Goal: Task Accomplishment & Management: Use online tool/utility

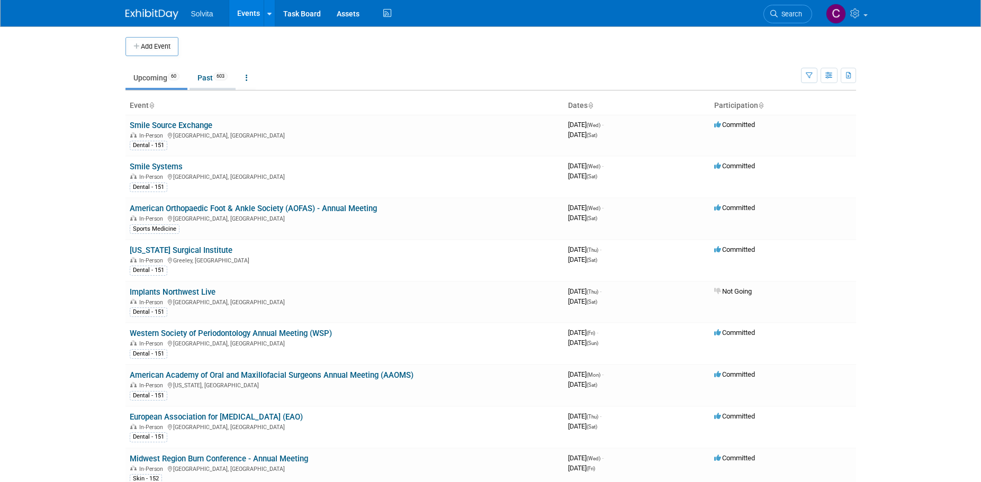
click at [213, 70] on link "Past 603" at bounding box center [213, 78] width 46 height 20
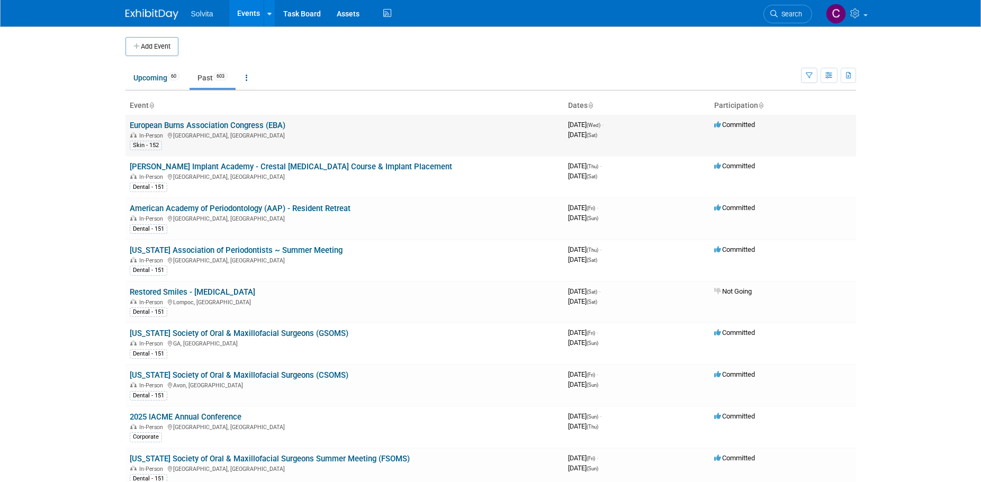
click at [219, 126] on link "European Burns Association Congress (EBA)" at bounding box center [208, 126] width 156 height 10
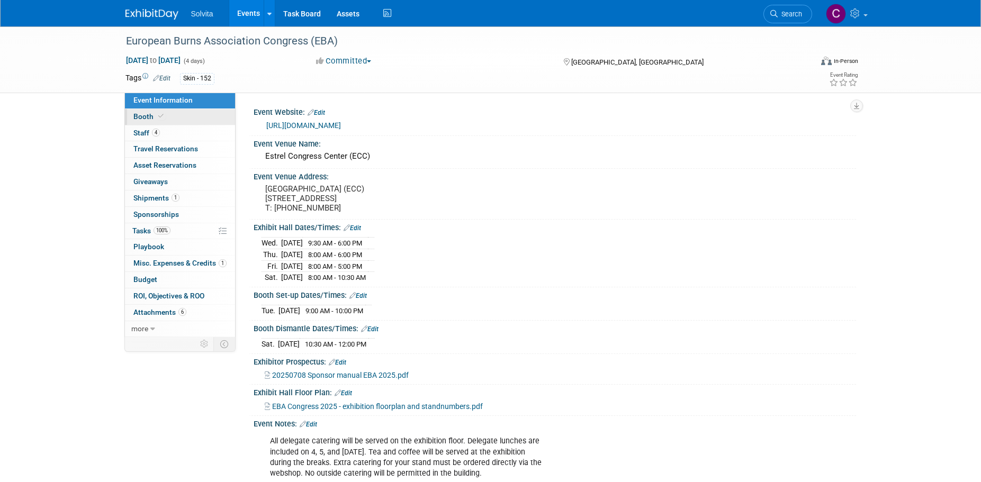
click at [141, 119] on span "Booth" at bounding box center [149, 116] width 32 height 8
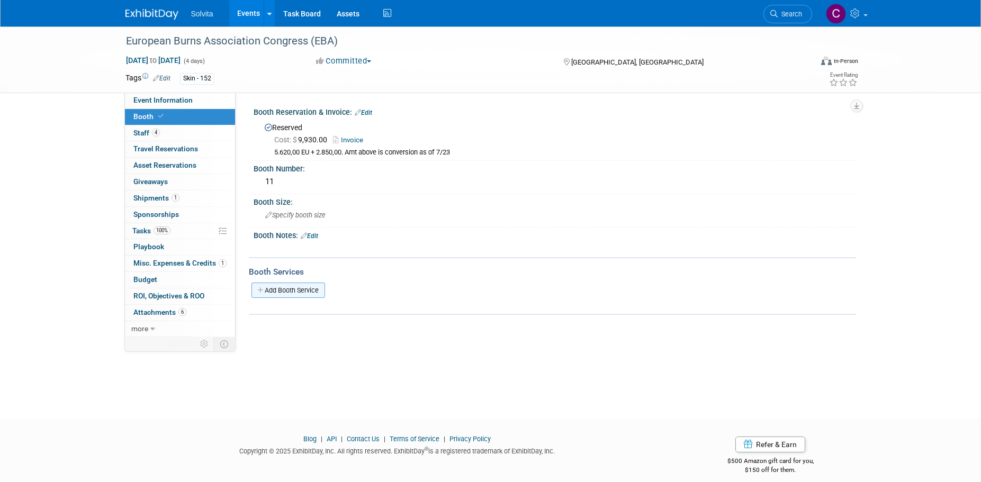
click at [293, 293] on link "Add Booth Service" at bounding box center [289, 290] width 74 height 15
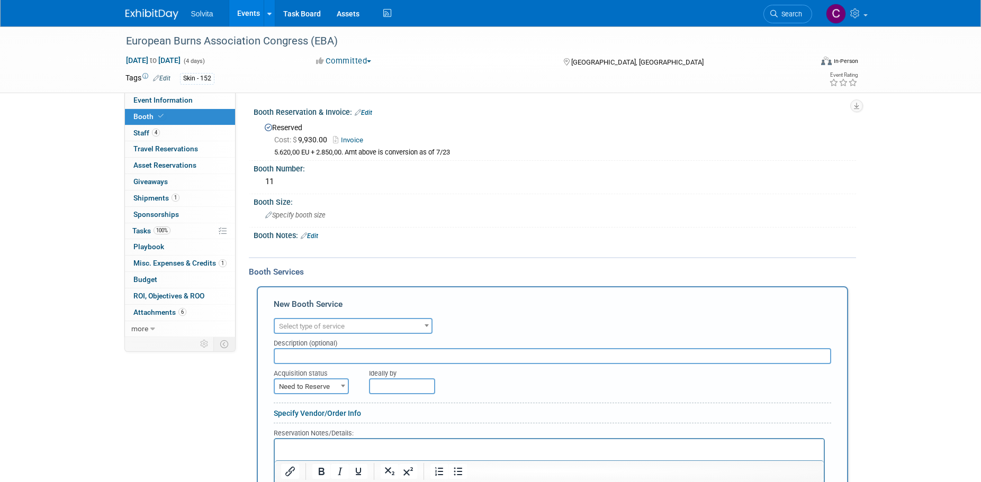
click at [350, 326] on span "Select type of service" at bounding box center [353, 326] width 157 height 15
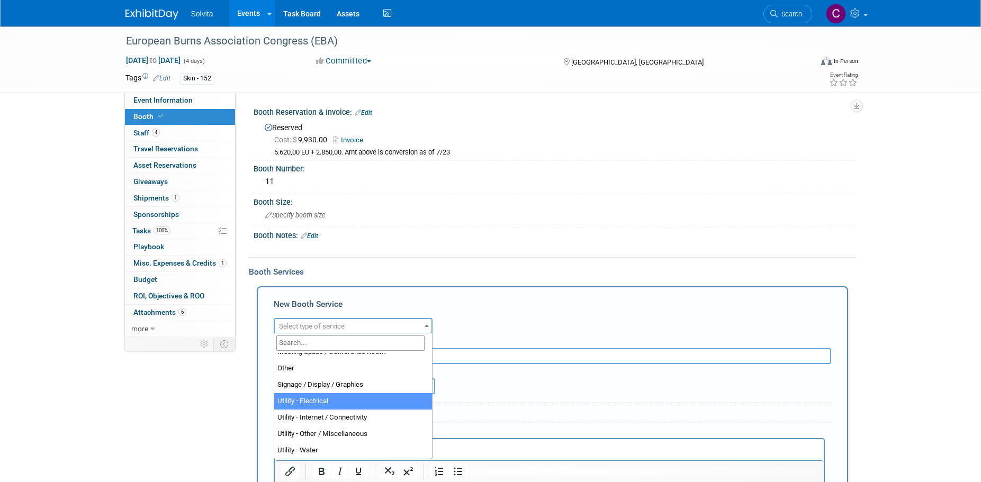
scroll to position [218, 0]
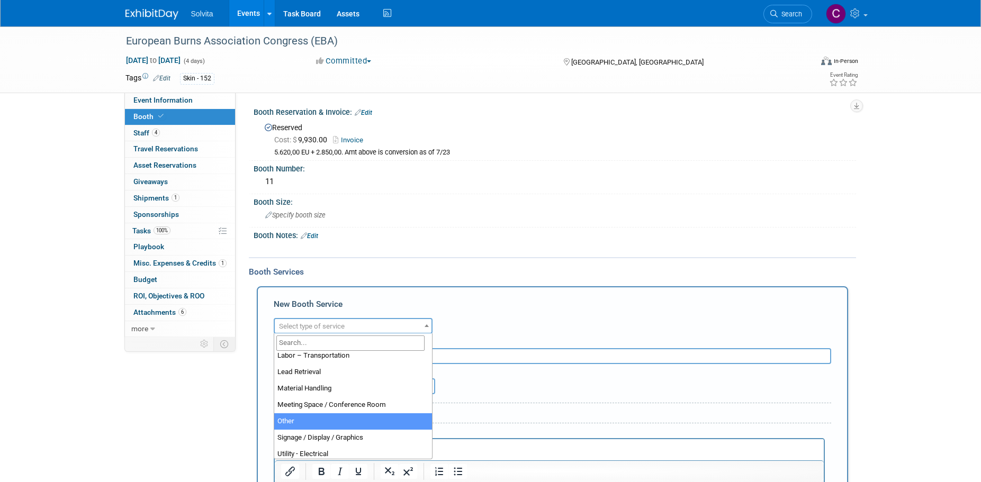
select select "1"
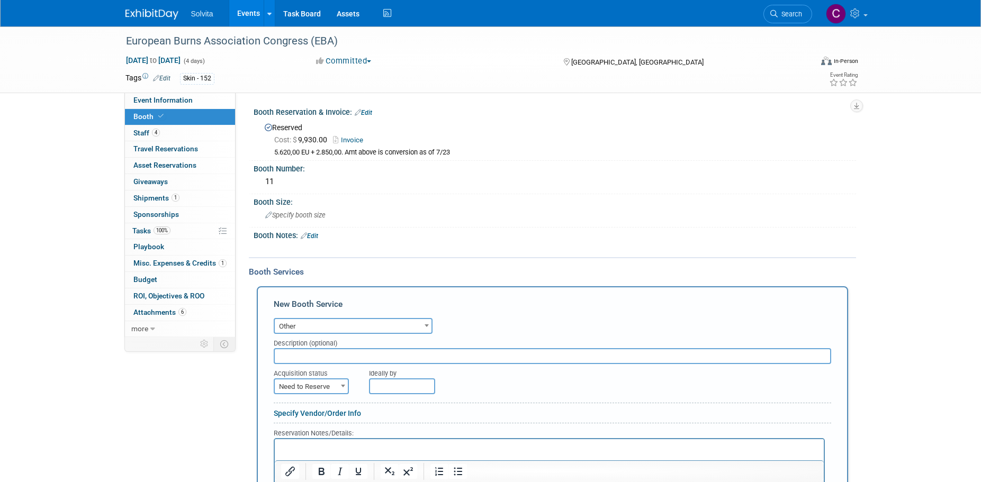
click at [362, 353] on input "text" at bounding box center [553, 356] width 558 height 16
type input "Additional Exhibitor Badge"
click at [343, 387] on span at bounding box center [343, 386] width 11 height 14
select select "2"
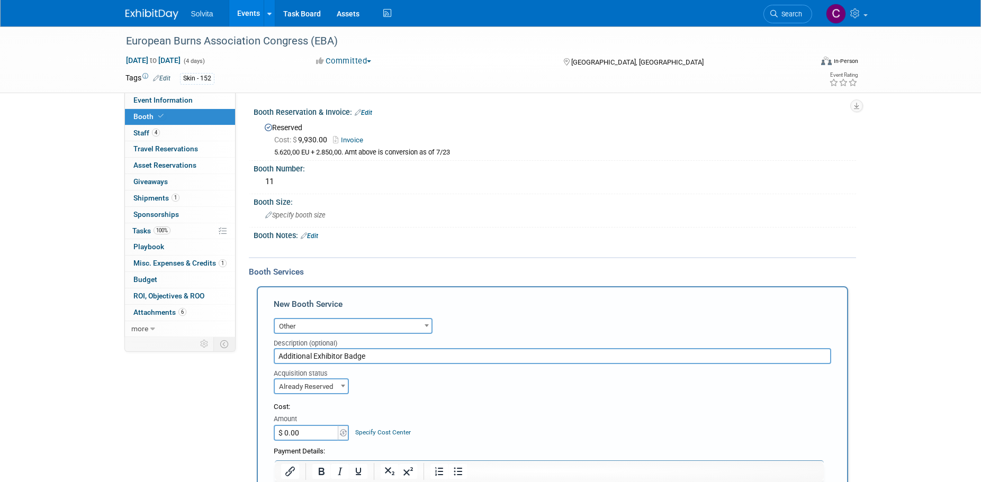
click at [328, 433] on input "$ 0.00" at bounding box center [307, 433] width 66 height 16
click at [342, 432] on img at bounding box center [343, 432] width 7 height 7
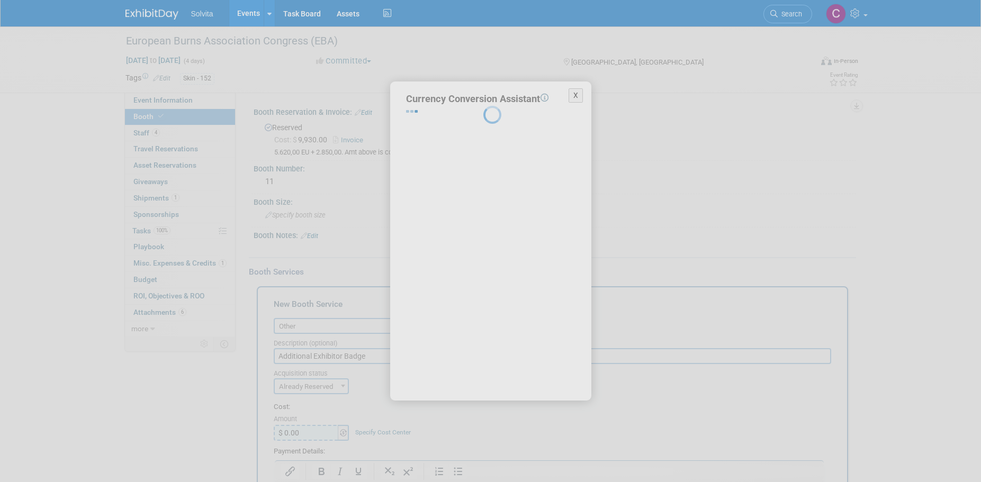
select select "2"
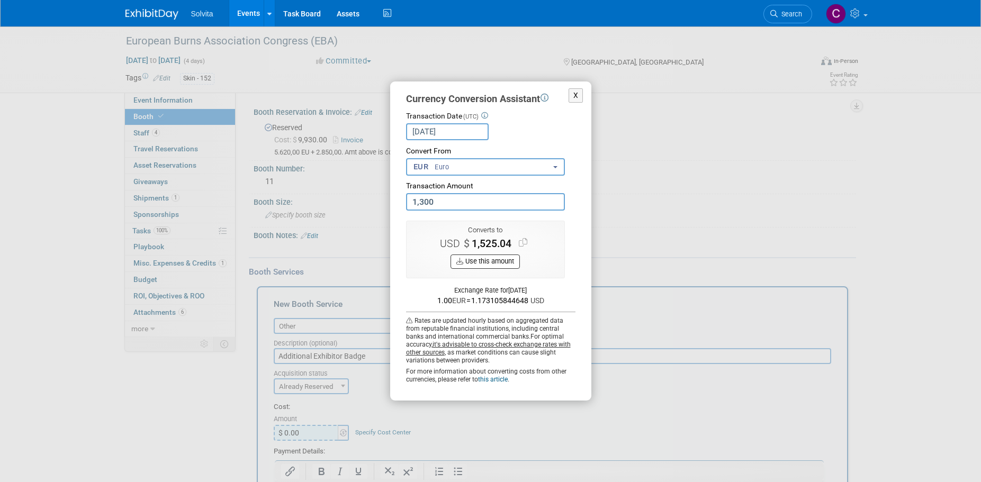
type input "1,300.00"
click at [500, 263] on button "Use this amount" at bounding box center [485, 262] width 69 height 14
type input "$ 1,525.04"
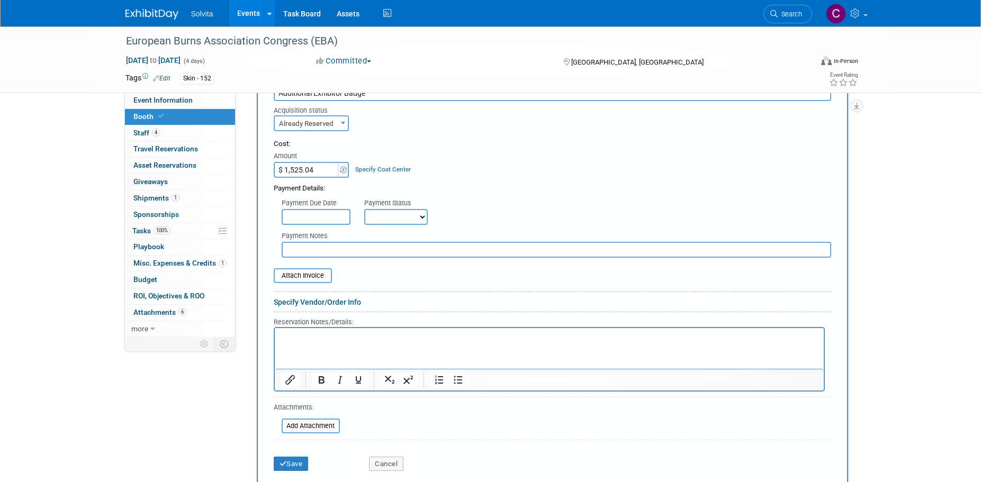
scroll to position [265, 0]
click at [319, 425] on input "file" at bounding box center [276, 424] width 126 height 13
click at [312, 280] on input "file" at bounding box center [268, 274] width 126 height 13
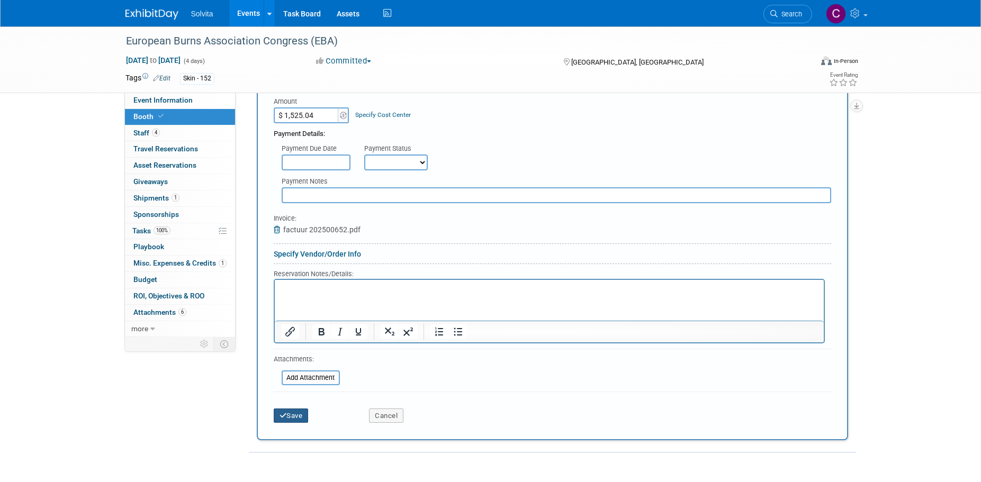
click at [304, 416] on button "Save" at bounding box center [291, 416] width 35 height 15
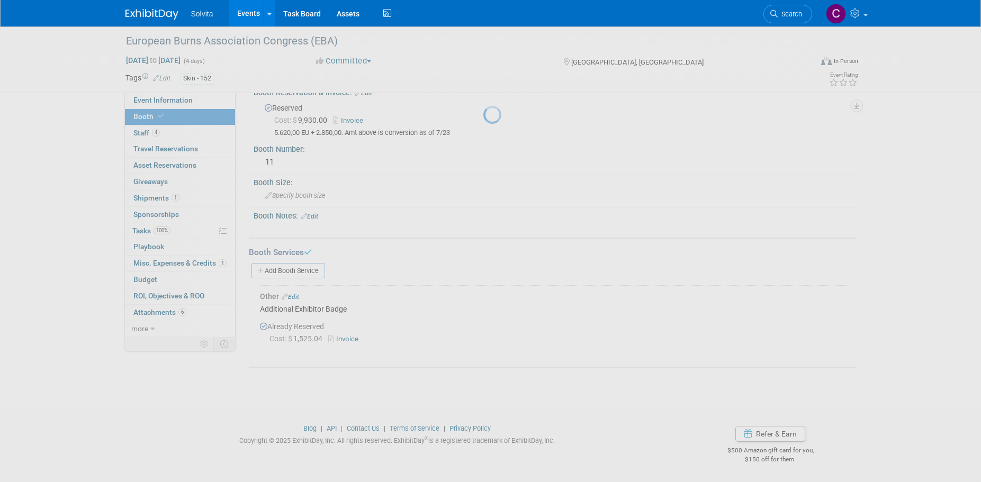
scroll to position [19, 0]
